Goal: Register for event/course

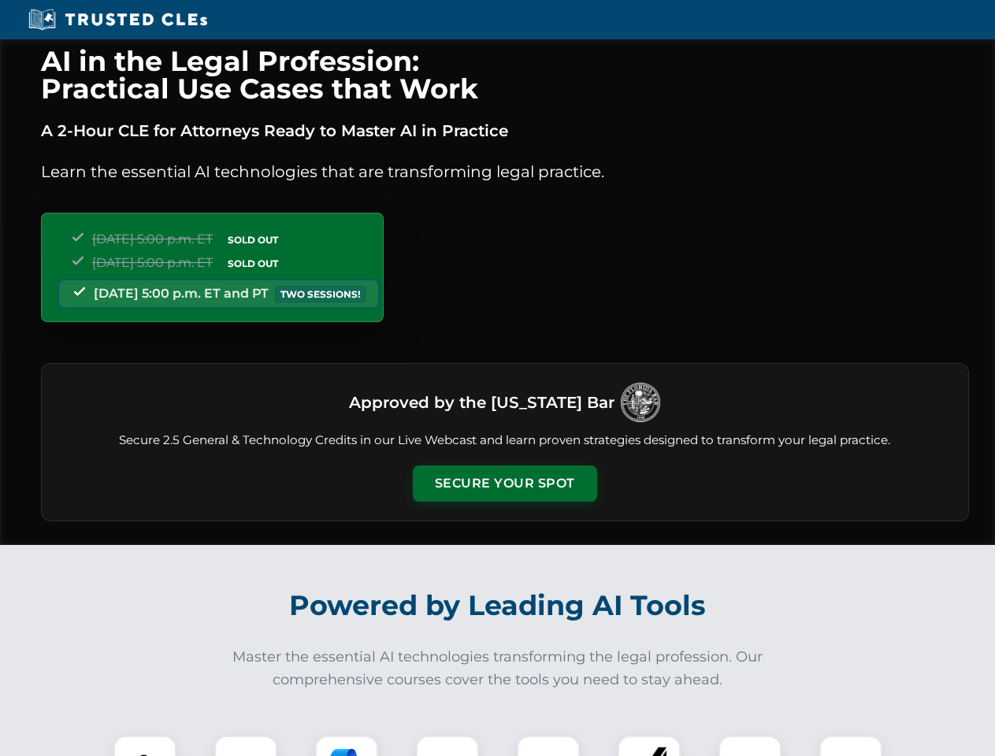
click at [504, 484] on button "Secure Your Spot" at bounding box center [505, 484] width 184 height 36
click at [145, 746] on img at bounding box center [145, 767] width 46 height 46
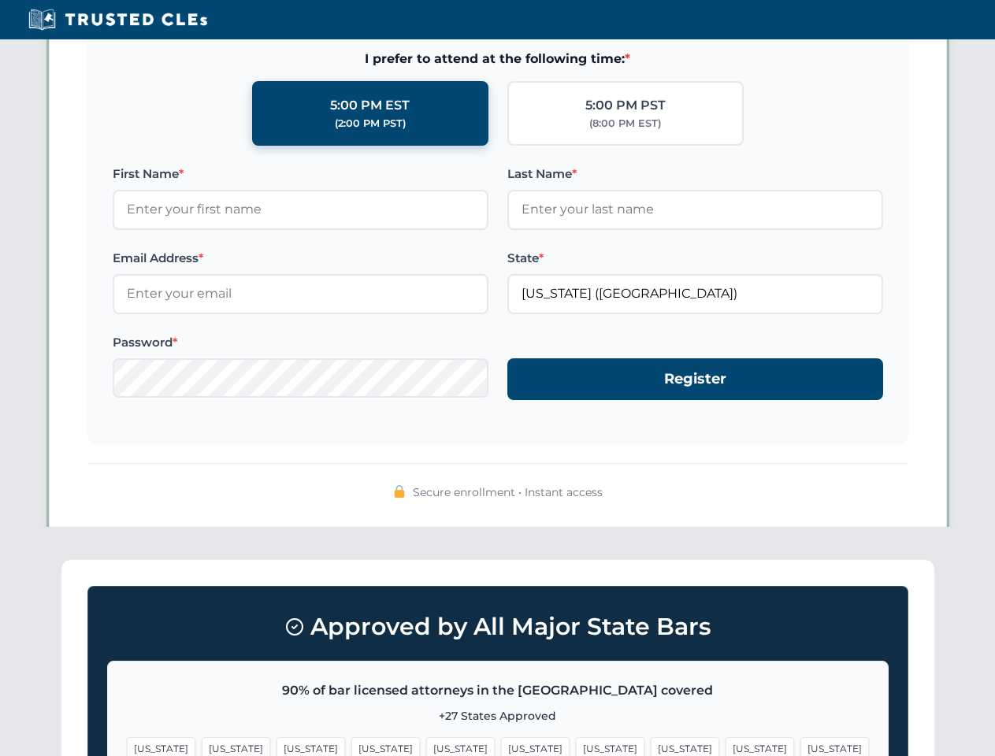
click at [576, 746] on span "[US_STATE]" at bounding box center [610, 748] width 69 height 23
click at [726, 746] on span "[US_STATE]" at bounding box center [760, 748] width 69 height 23
